Goal: Obtain resource: Download file/media

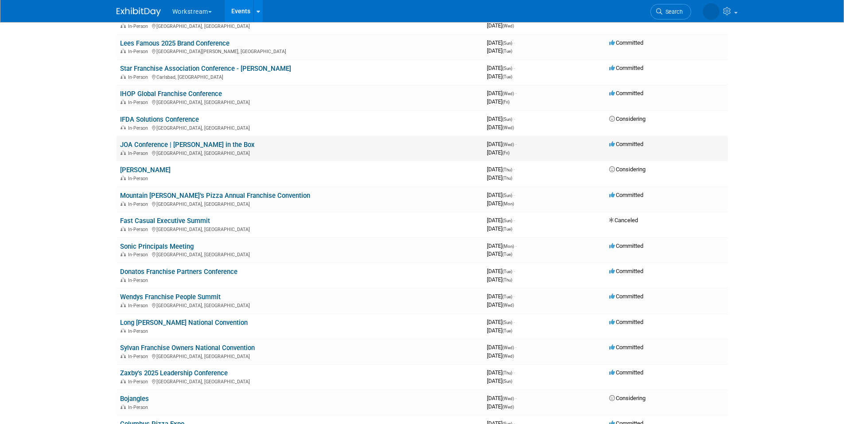
scroll to position [106, 0]
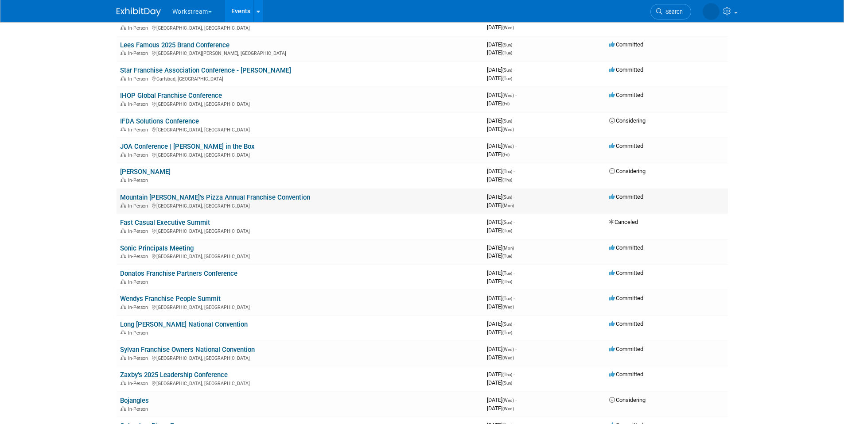
click at [462, 203] on div "In-Person [GEOGRAPHIC_DATA], [GEOGRAPHIC_DATA]" at bounding box center [300, 205] width 360 height 7
click at [267, 198] on link "Mountain [PERSON_NAME]’s Pizza Annual Franchise Convention" at bounding box center [215, 198] width 190 height 8
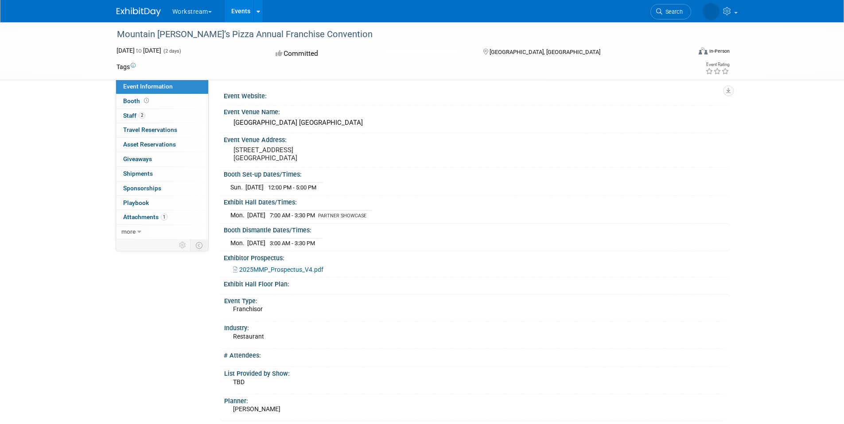
click at [287, 269] on span "2025MMP_Prospectus_V4.pdf" at bounding box center [281, 269] width 84 height 7
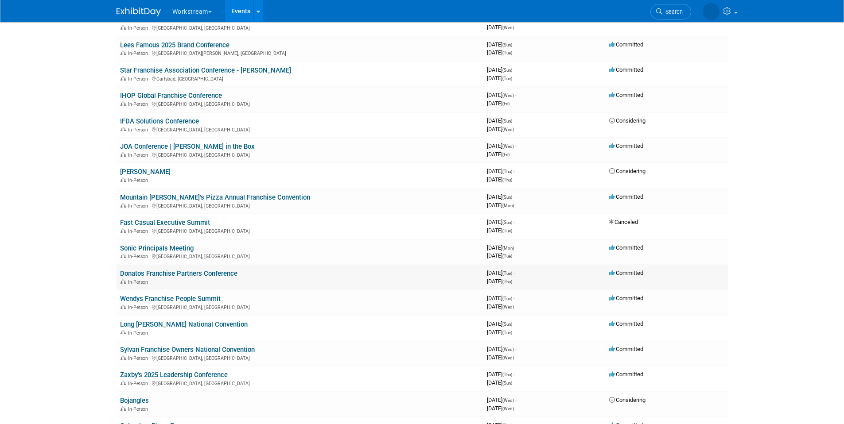
click at [225, 273] on link "Donatos Franchise Partners Conference" at bounding box center [178, 274] width 117 height 8
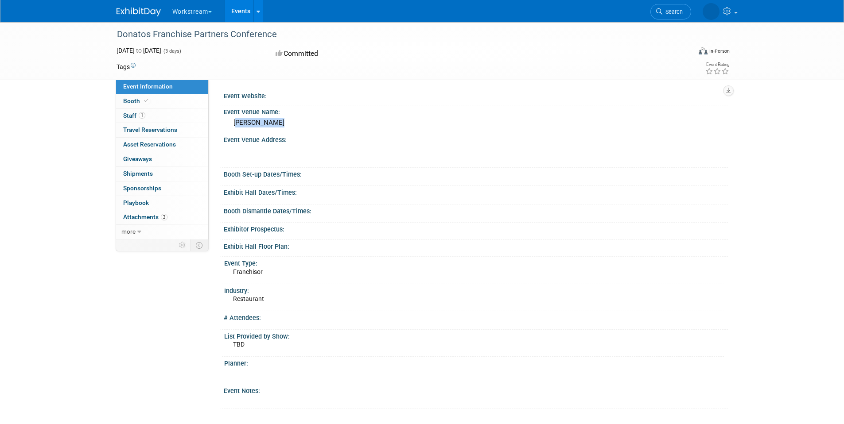
drag, startPoint x: 234, startPoint y: 123, endPoint x: 279, endPoint y: 118, distance: 45.4
click at [279, 118] on div "OSU Marriott" at bounding box center [475, 123] width 491 height 14
